Goal: Information Seeking & Learning: Understand process/instructions

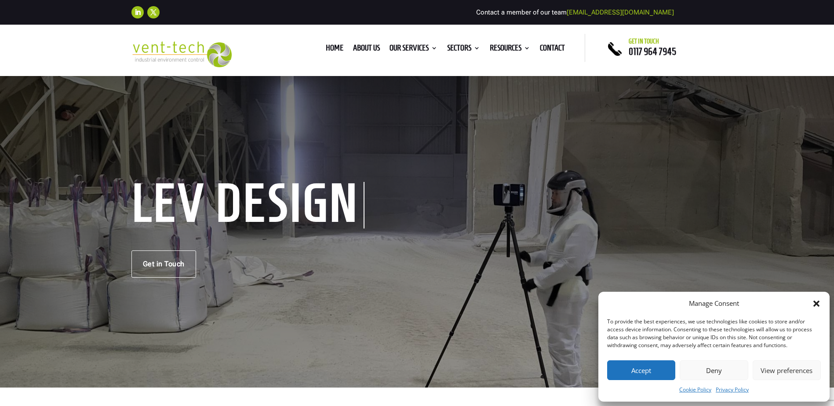
click at [648, 371] on button "Accept" at bounding box center [641, 370] width 68 height 20
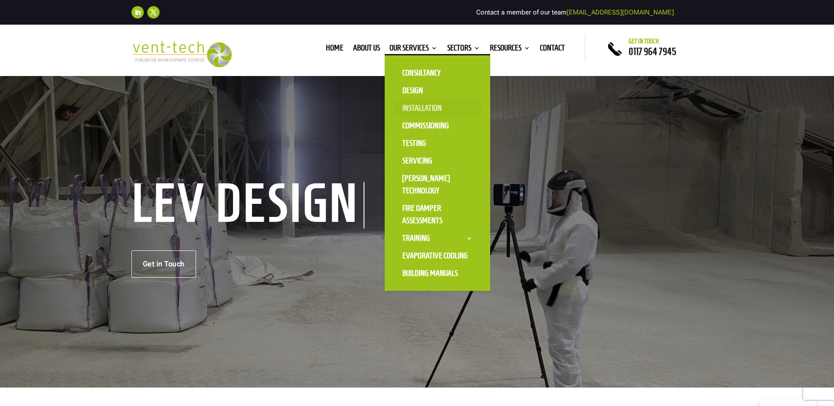
click at [424, 106] on link "Installation" at bounding box center [437, 108] width 88 height 18
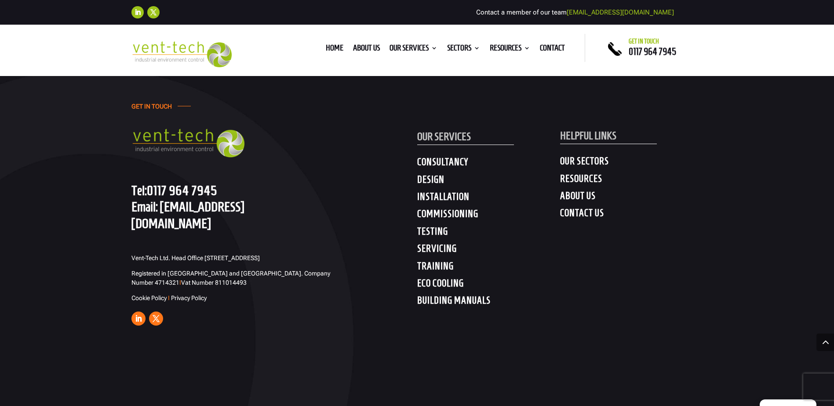
scroll to position [2505, 0]
click at [450, 209] on h4 "COMMISSIONING" at bounding box center [488, 215] width 143 height 16
